Goal: Transaction & Acquisition: Purchase product/service

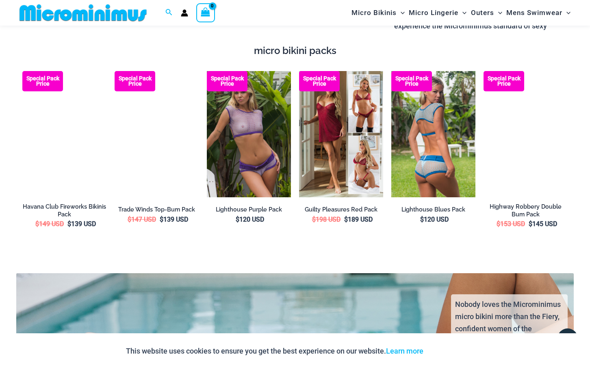
scroll to position [1401, 0]
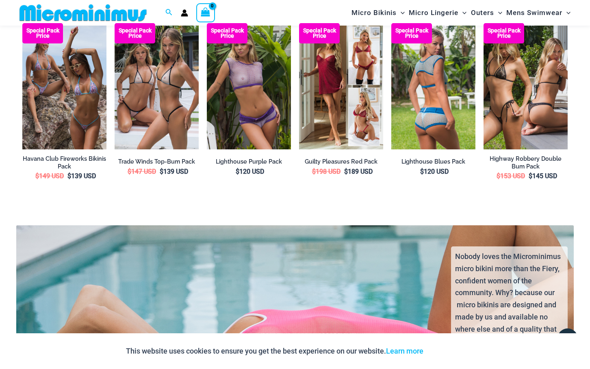
click at [435, 69] on img at bounding box center [433, 86] width 84 height 126
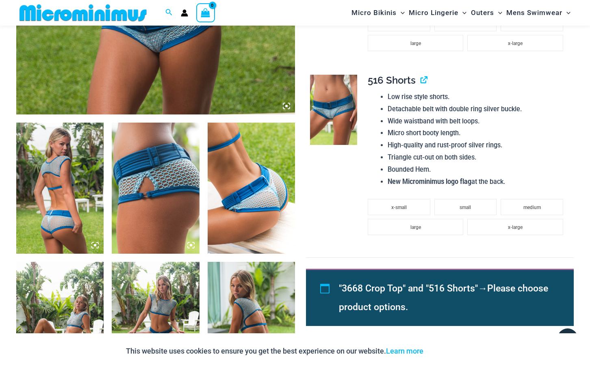
scroll to position [486, 0]
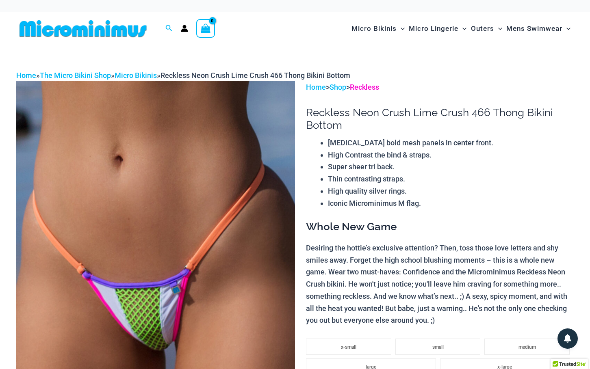
click at [363, 89] on link "Reckless" at bounding box center [364, 87] width 29 height 9
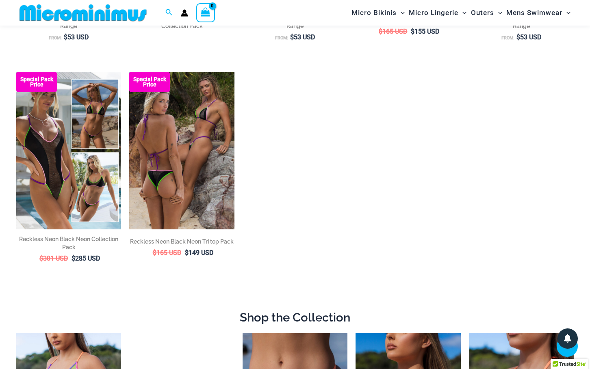
scroll to position [284, 0]
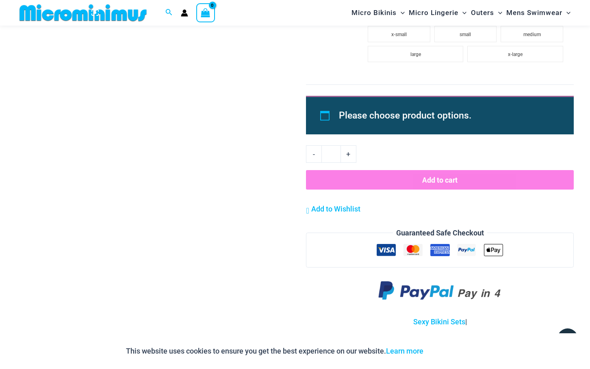
scroll to position [1171, 0]
